Goal: Information Seeking & Learning: Check status

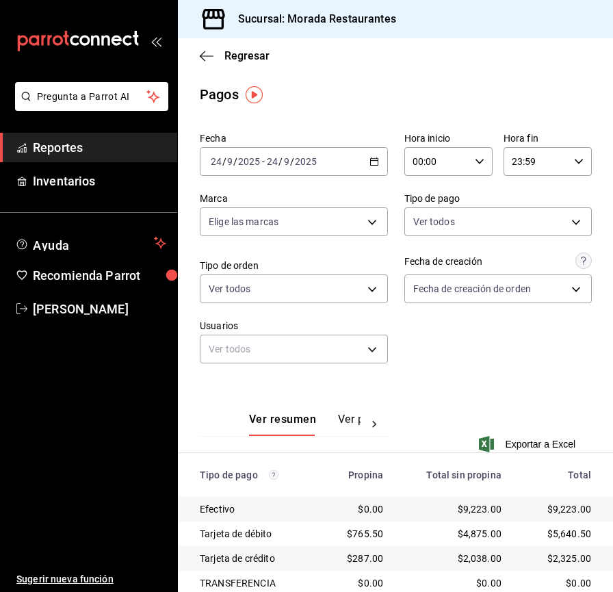
click at [371, 156] on div "[DATE] [DATE] - [DATE] [DATE]" at bounding box center [294, 161] width 188 height 29
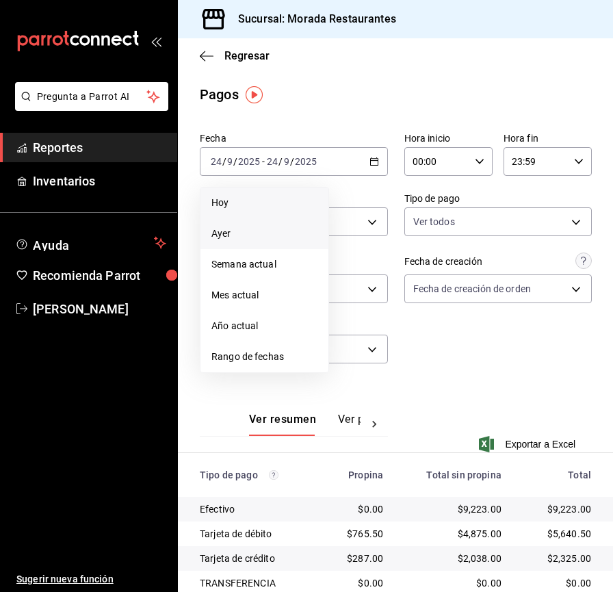
click at [267, 201] on span "Hoy" at bounding box center [264, 203] width 106 height 14
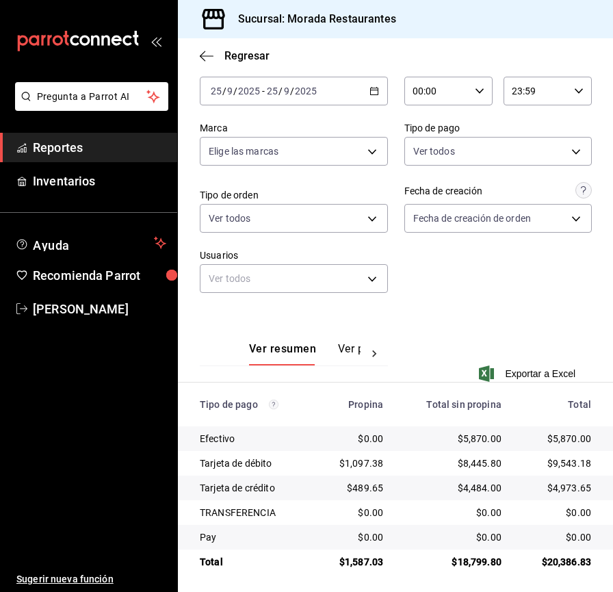
scroll to position [75, 0]
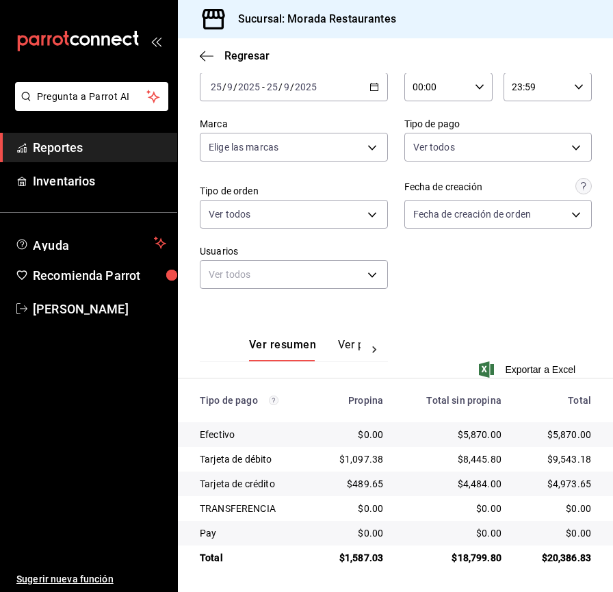
click at [77, 149] on span "Reportes" at bounding box center [99, 147] width 133 height 18
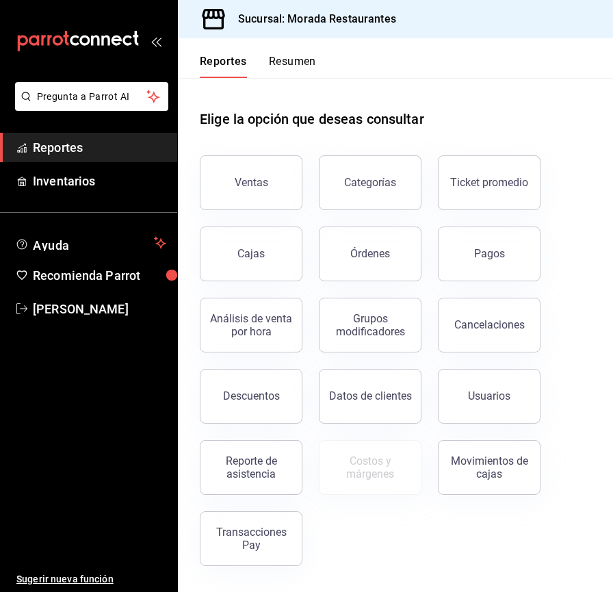
click at [341, 261] on button "Órdenes" at bounding box center [370, 254] width 103 height 55
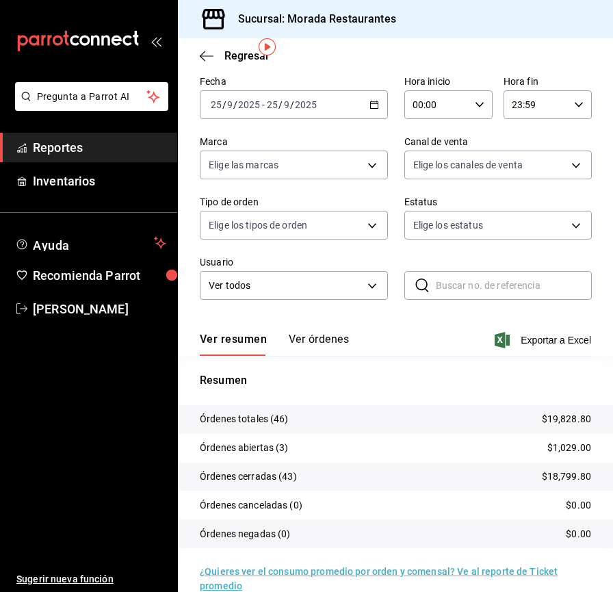
scroll to position [80, 0]
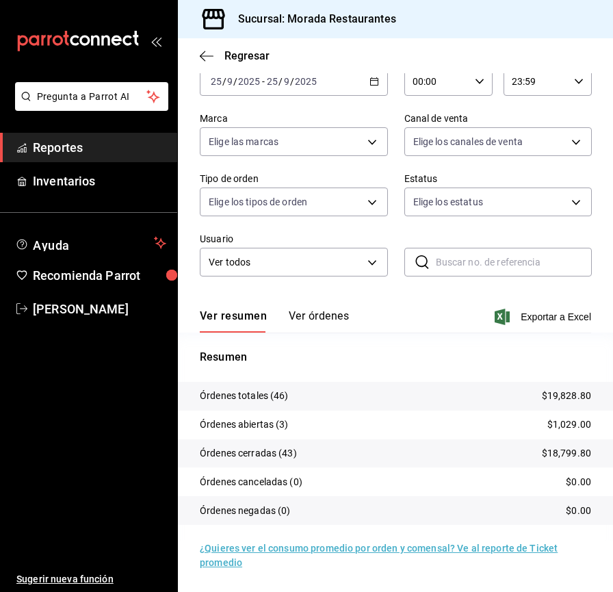
click at [113, 146] on span "Reportes" at bounding box center [99, 147] width 133 height 18
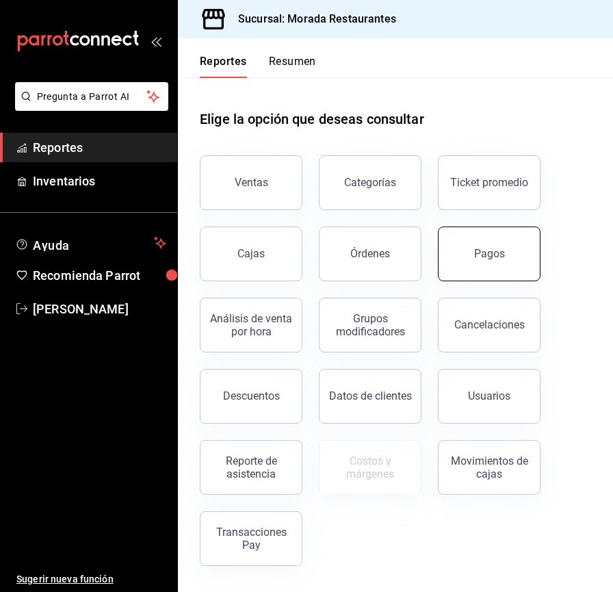
click at [489, 257] on div "Pagos" at bounding box center [489, 253] width 31 height 13
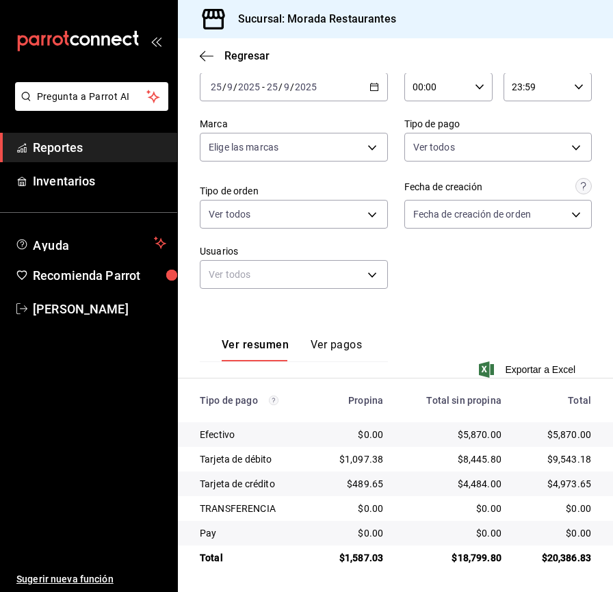
scroll to position [75, 0]
